Goal: Task Accomplishment & Management: Manage account settings

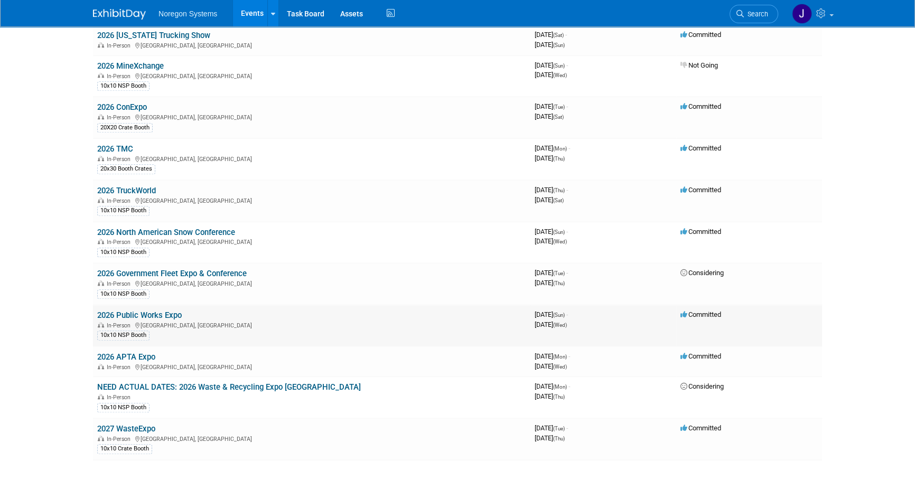
scroll to position [1317, 0]
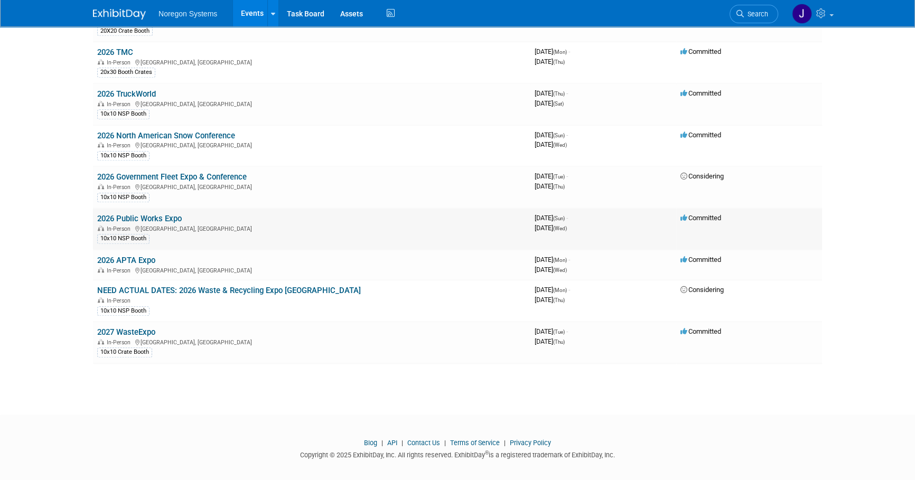
click at [152, 214] on link "2026 Public Works Expo" at bounding box center [139, 219] width 85 height 10
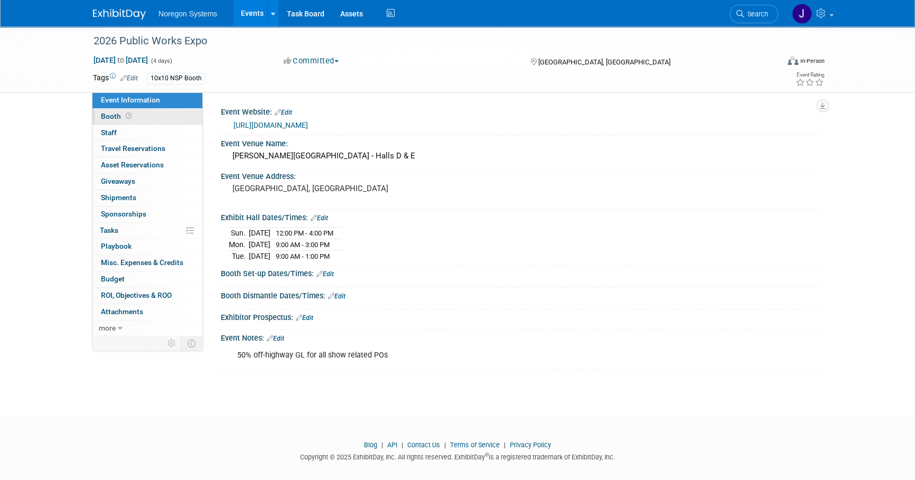
click at [155, 119] on link "Booth" at bounding box center [147, 117] width 110 height 16
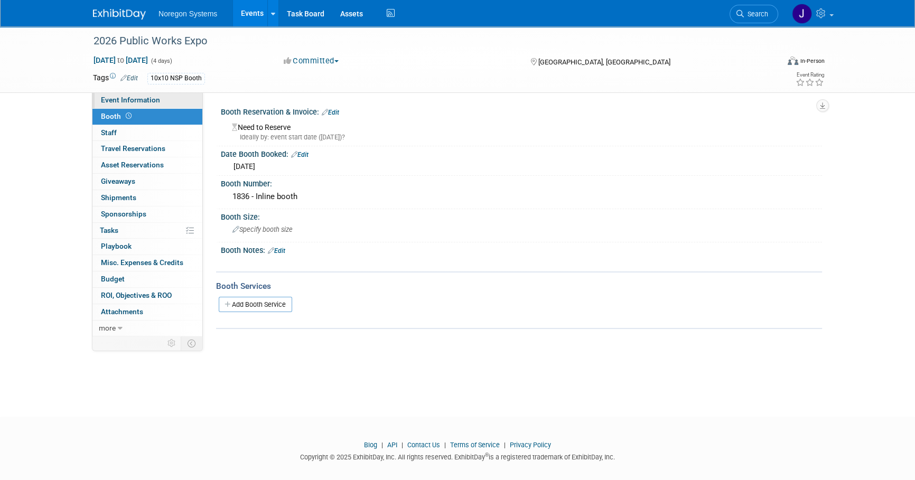
click at [148, 100] on span "Event Information" at bounding box center [130, 100] width 59 height 8
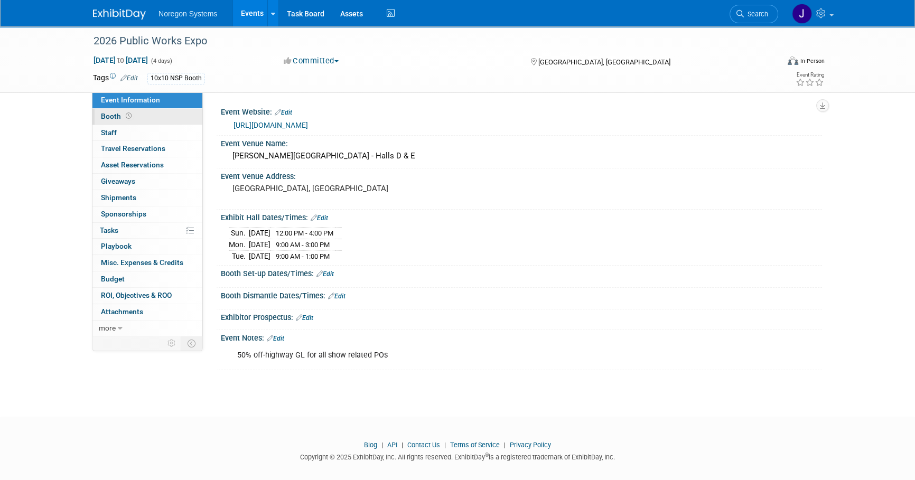
click at [147, 116] on link "Booth" at bounding box center [147, 117] width 110 height 16
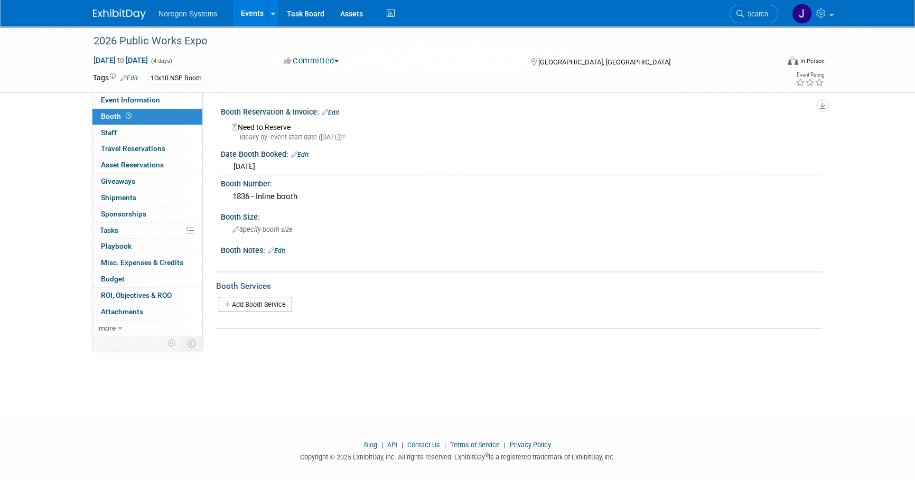
click at [338, 111] on link "Edit" at bounding box center [330, 112] width 17 height 7
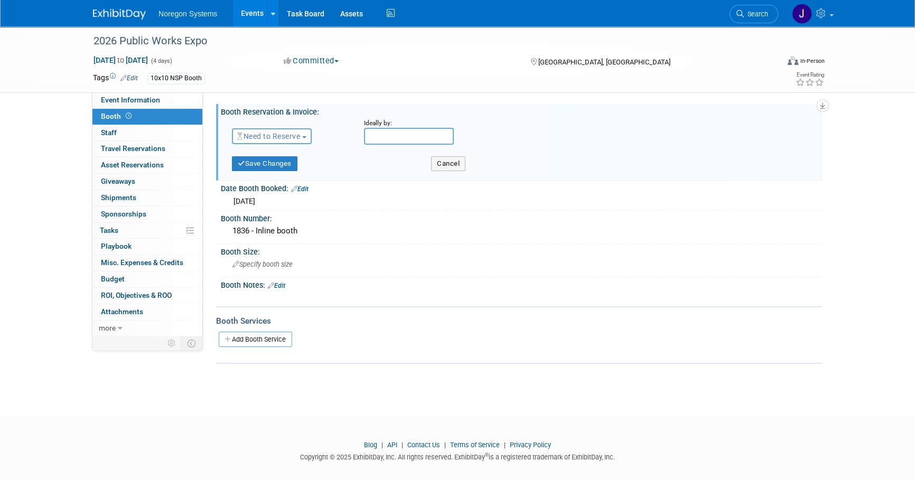
click at [274, 139] on span "Need to Reserve" at bounding box center [268, 136] width 63 height 8
click at [282, 168] on link "Reserved" at bounding box center [288, 169] width 113 height 15
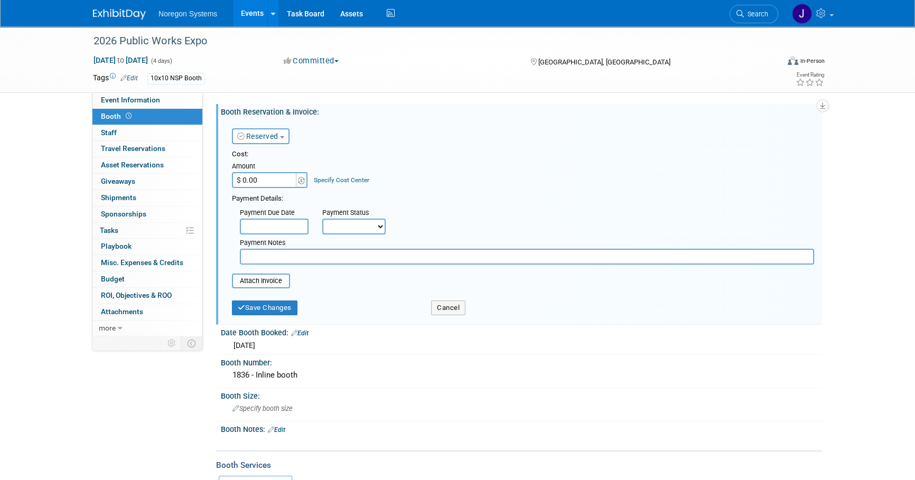
click at [266, 181] on input "$ 0.00" at bounding box center [265, 180] width 66 height 16
type input "$ 4,000.00"
click at [419, 175] on div "Cost: Amount $ 4,000.00 Specify Cost Center Cost Center -- Not Specified --" at bounding box center [523, 168] width 582 height 39
click at [298, 223] on input "text" at bounding box center [274, 227] width 69 height 16
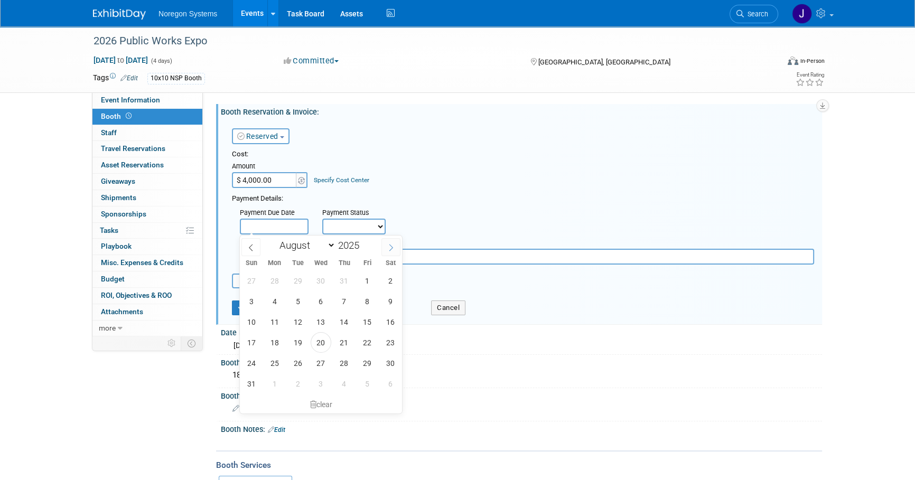
click at [392, 250] on icon at bounding box center [390, 247] width 7 height 7
select select "8"
drag, startPoint x: 296, startPoint y: 322, endPoint x: 329, endPoint y: 316, distance: 33.4
click at [297, 322] on span "16" at bounding box center [297, 322] width 21 height 21
type input "Sep 16, 2025"
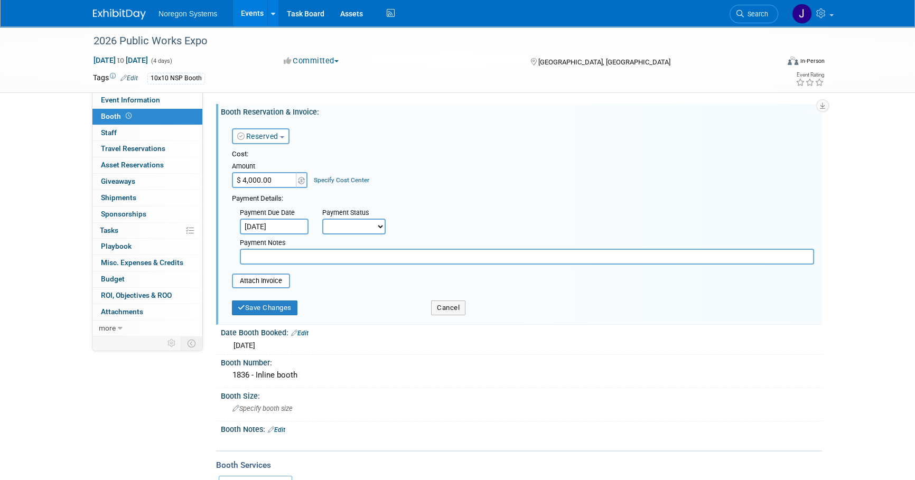
click at [499, 181] on div "Cost: Amount $ 4,000.00 Specify Cost Center Cost Center -- Not Specified --" at bounding box center [523, 168] width 582 height 39
click at [352, 226] on select "Not Paid Yet Partially Paid Paid in Full" at bounding box center [353, 227] width 63 height 16
select select "3"
click at [322, 219] on select "Not Paid Yet Partially Paid Paid in Full" at bounding box center [353, 227] width 63 height 16
click at [280, 312] on button "Save Changes" at bounding box center [264, 308] width 65 height 15
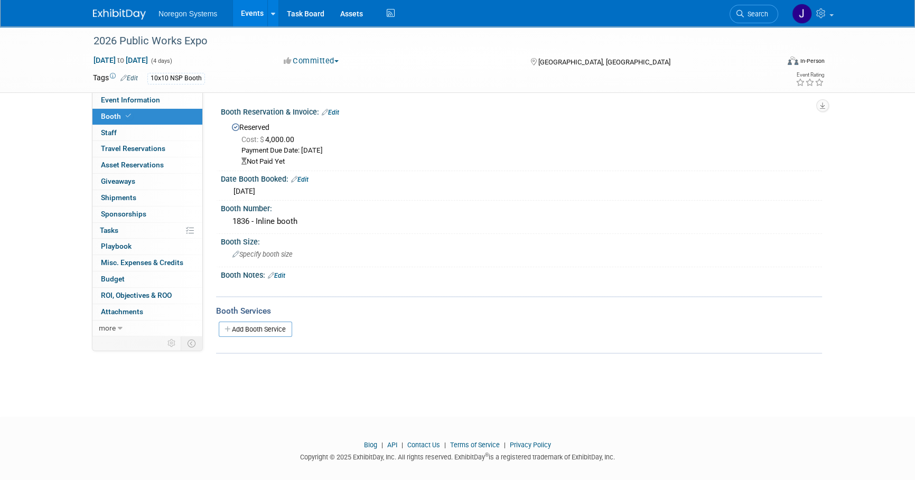
click at [339, 111] on link "Edit" at bounding box center [330, 112] width 17 height 7
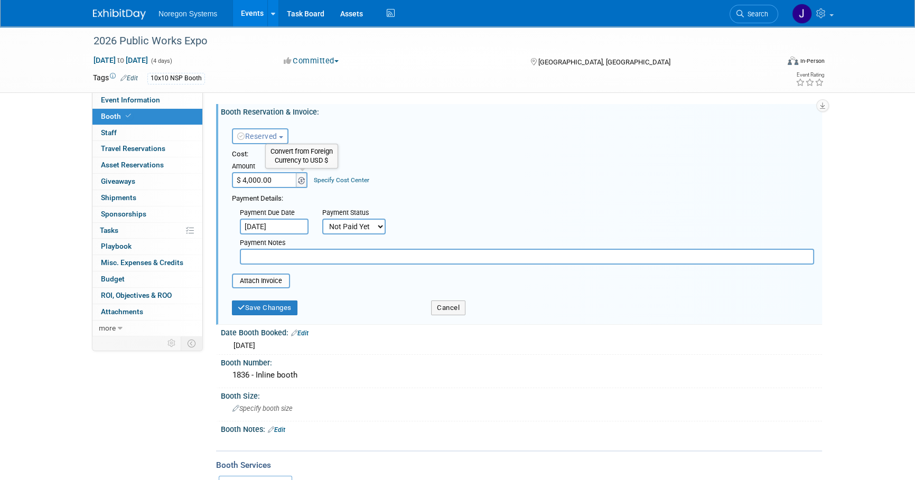
type input "$"
click at [262, 183] on input "$ 0.00" at bounding box center [265, 180] width 66 height 16
drag, startPoint x: 264, startPoint y: 181, endPoint x: 242, endPoint y: 182, distance: 21.7
click at [242, 182] on input "$ 0.00" at bounding box center [265, 180] width 66 height 16
type input "$ 3,100.00"
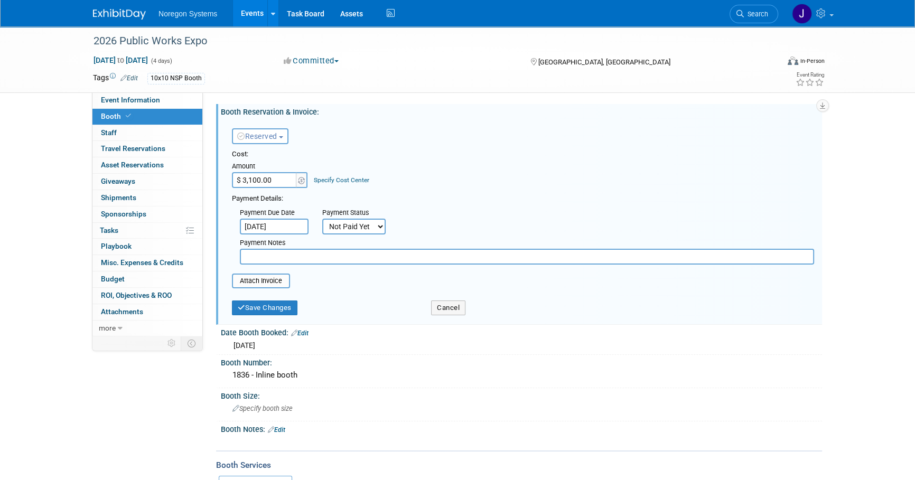
click at [276, 227] on input "Sep 16, 2025" at bounding box center [274, 227] width 69 height 16
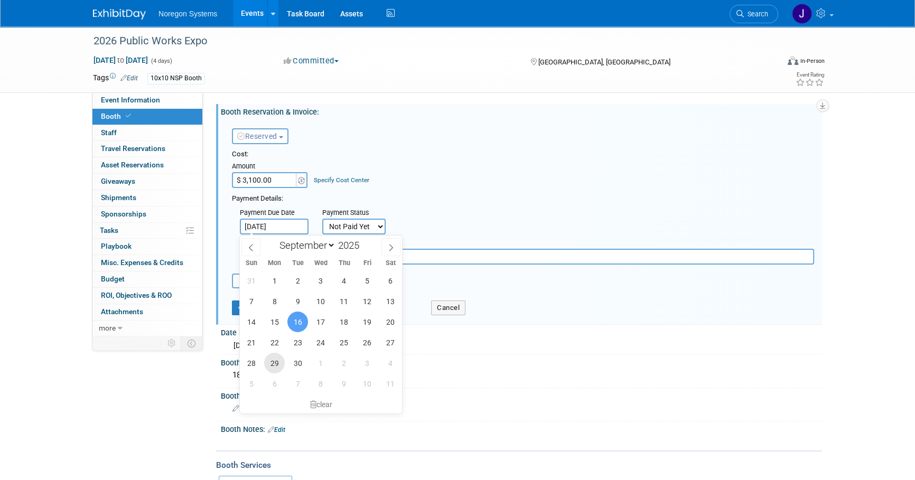
click at [275, 361] on span "29" at bounding box center [274, 363] width 21 height 21
type input "Sep 29, 2025"
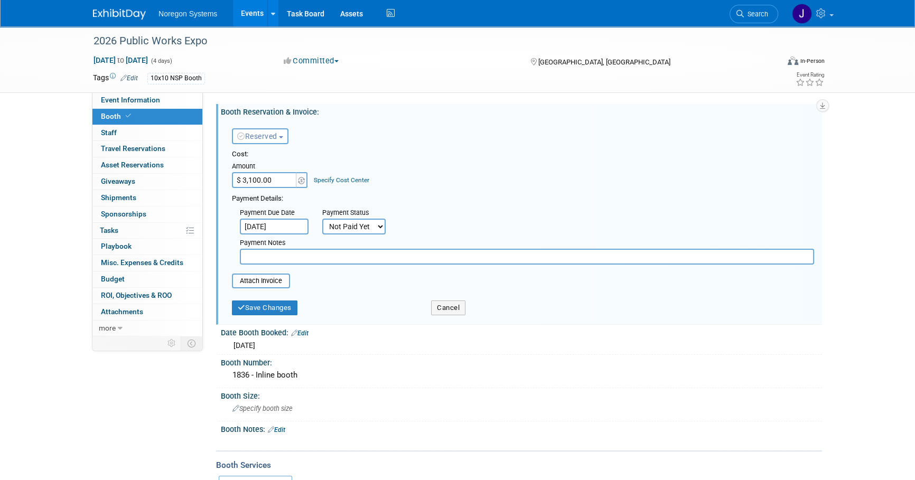
click at [488, 152] on div "Cost:" at bounding box center [523, 154] width 582 height 10
click at [285, 310] on button "Save Changes" at bounding box center [264, 308] width 65 height 15
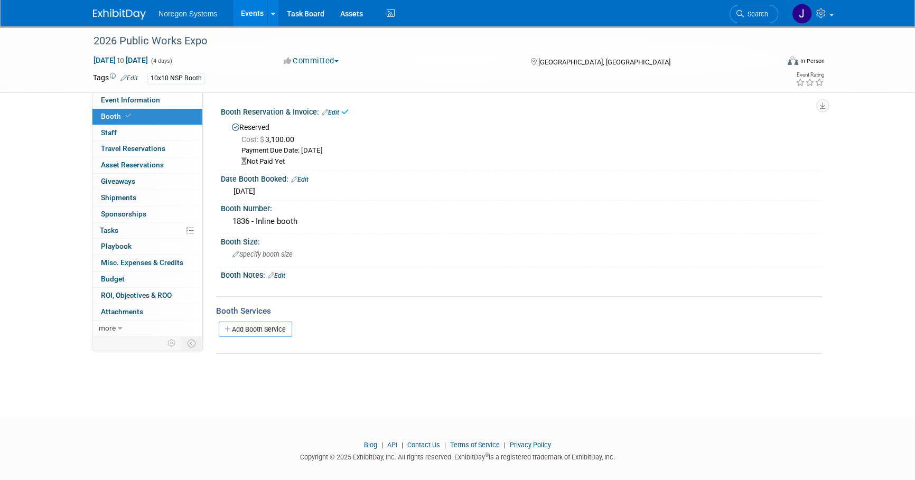
click at [123, 10] on img at bounding box center [119, 14] width 53 height 11
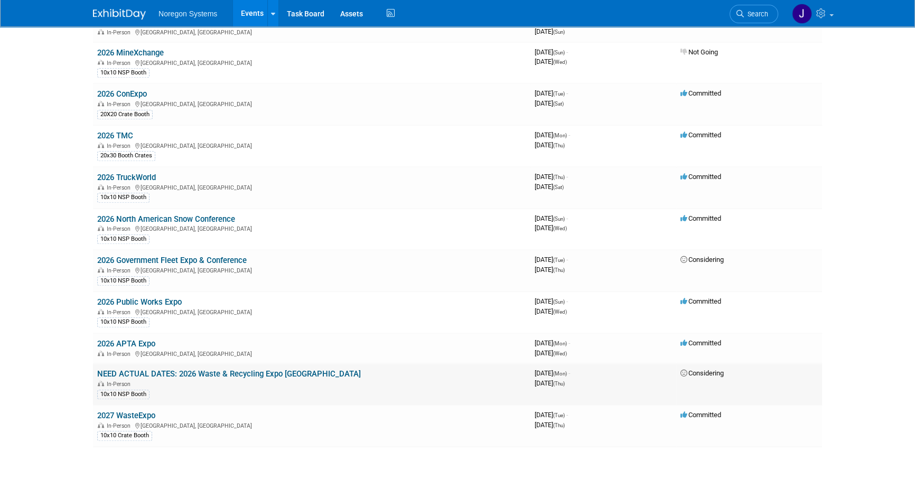
scroll to position [1317, 0]
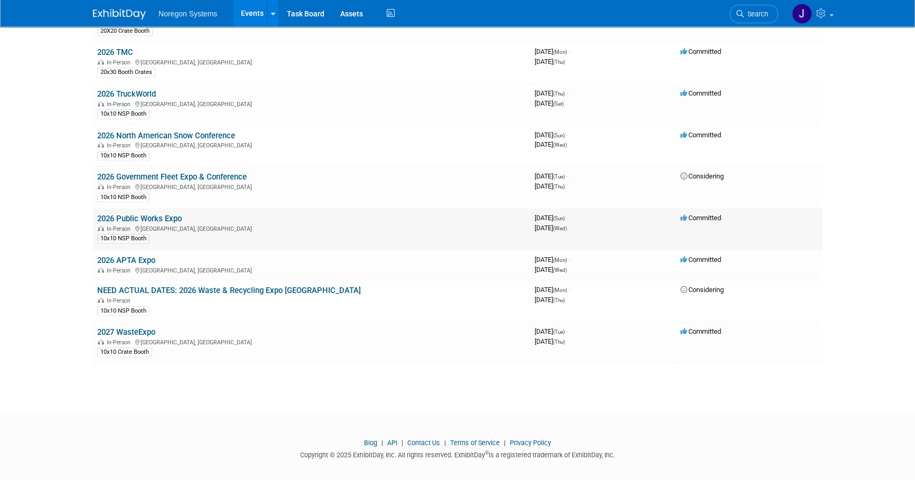
drag, startPoint x: 191, startPoint y: 211, endPoint x: 95, endPoint y: 209, distance: 96.2
click at [95, 209] on td "2026 Public Works Expo In-Person [GEOGRAPHIC_DATA], [GEOGRAPHIC_DATA] 10x10 NSP…" at bounding box center [311, 229] width 437 height 42
copy link "2026 Public Works Expo"
drag, startPoint x: 254, startPoint y: 167, endPoint x: 99, endPoint y: 169, distance: 155.3
click at [99, 169] on td "2026 Government Fleet Expo & Conference In-Person [GEOGRAPHIC_DATA], [GEOGRAPHI…" at bounding box center [311, 187] width 437 height 42
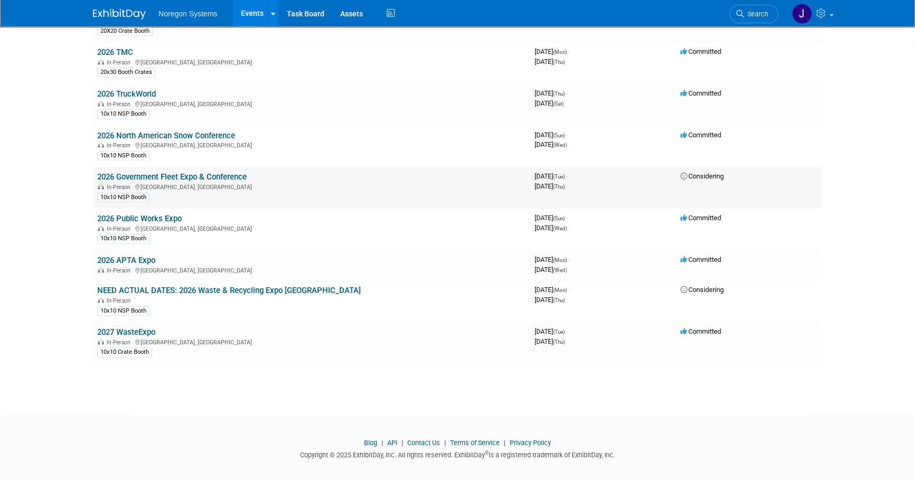
copy link "2026 Government Fleet Expo & Conference"
click at [206, 172] on link "2026 Government Fleet Expo & Conference" at bounding box center [171, 177] width 149 height 10
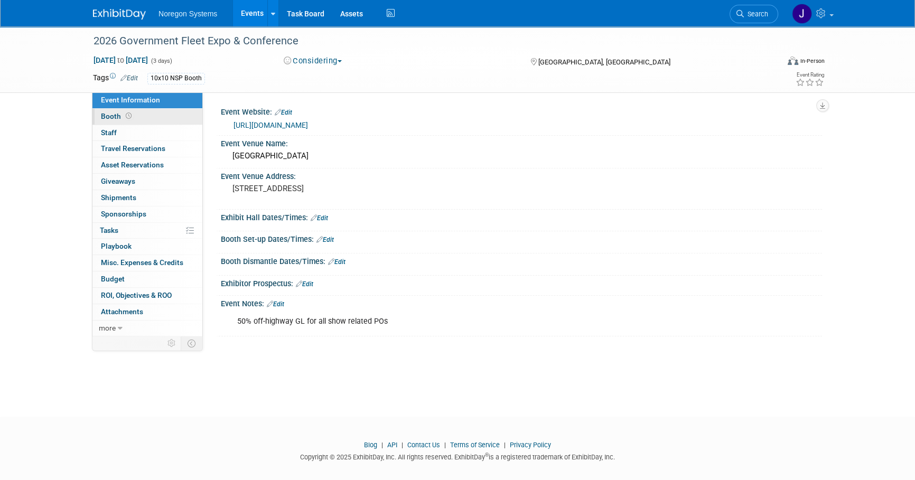
click at [129, 116] on icon at bounding box center [129, 116] width 6 height 6
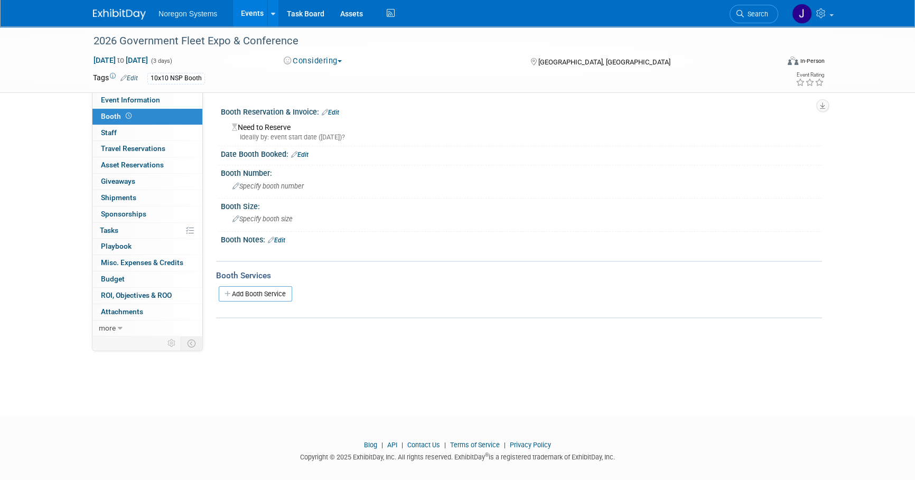
click at [284, 239] on link "Edit" at bounding box center [276, 240] width 17 height 7
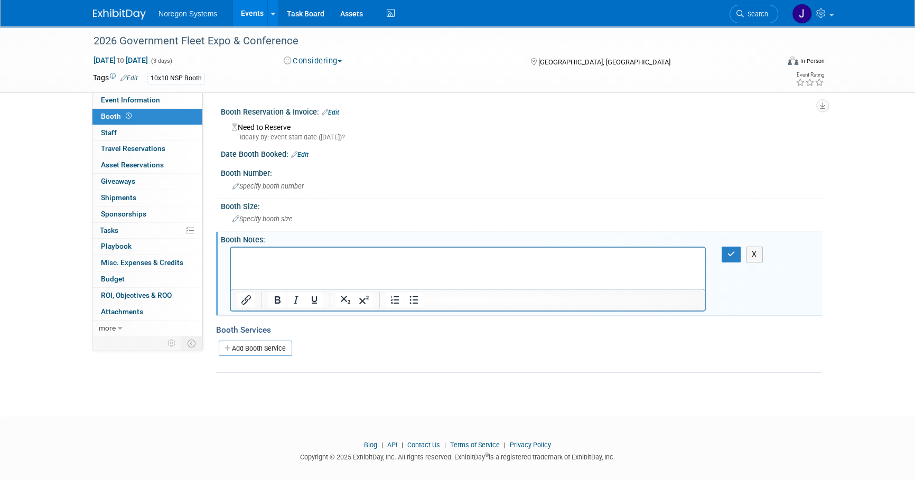
click at [289, 257] on p "Rich Text Area. Press ALT-0 for help." at bounding box center [468, 257] width 462 height 11
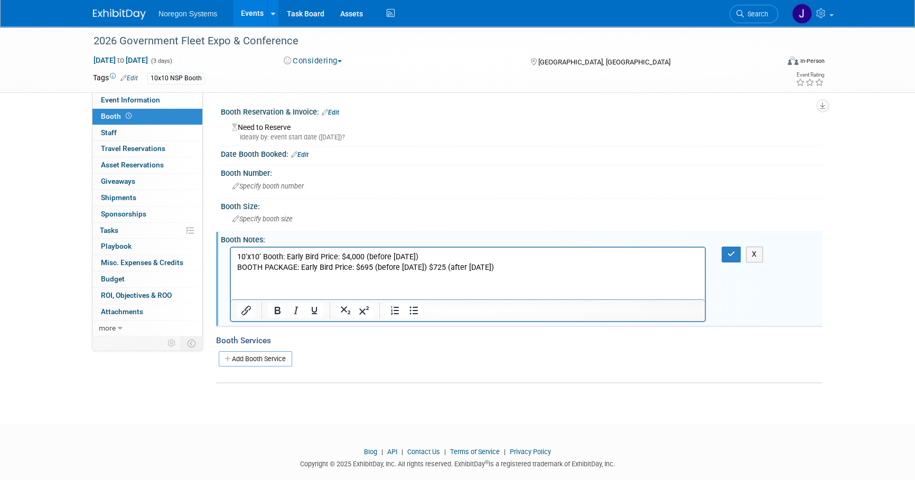
click at [336, 111] on link "Edit" at bounding box center [330, 112] width 17 height 7
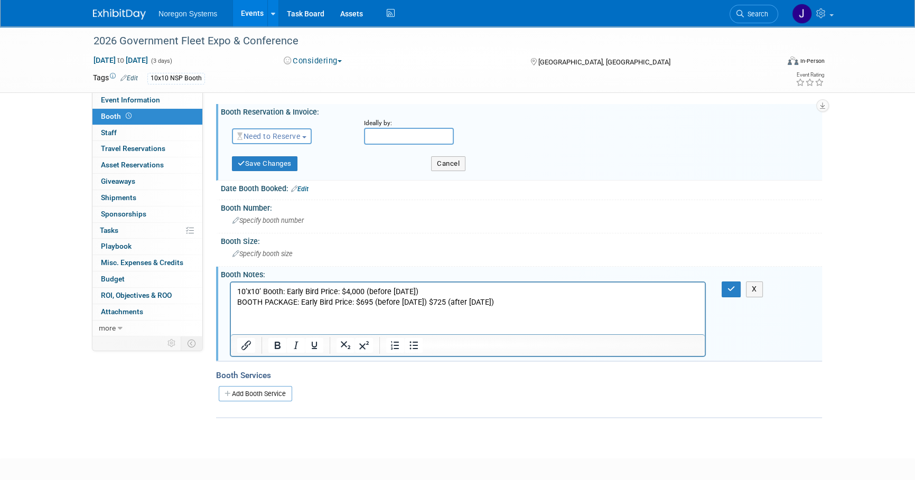
click at [251, 142] on button "Need to Reserve" at bounding box center [272, 136] width 80 height 16
click at [282, 168] on link "Reserved" at bounding box center [288, 169] width 113 height 15
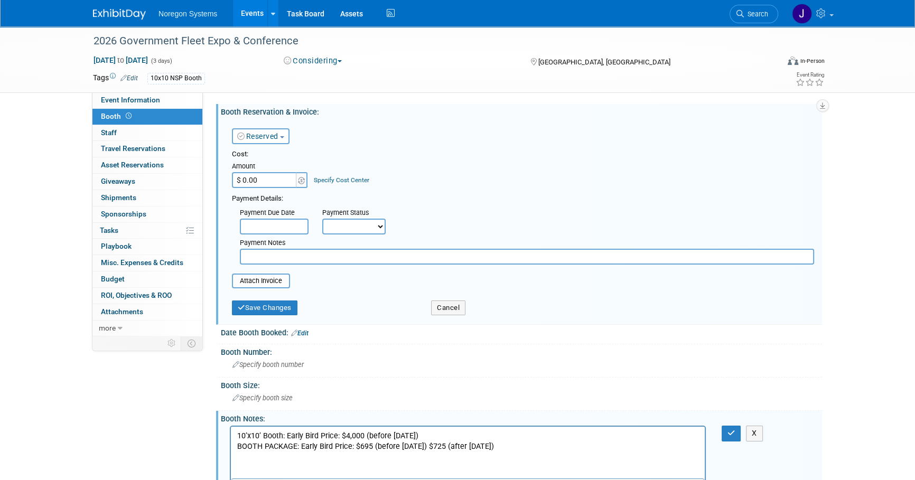
click at [265, 181] on input "$ 0.00" at bounding box center [265, 180] width 66 height 16
type input "$ 4,000.00"
click at [418, 176] on div "Cost: Amount $ 4,000.00 Specify Cost Center Cost Center -- Not Specified --" at bounding box center [523, 168] width 582 height 39
click at [359, 224] on select "Not Paid Yet Partially Paid Paid in Full" at bounding box center [353, 227] width 63 height 16
select select "3"
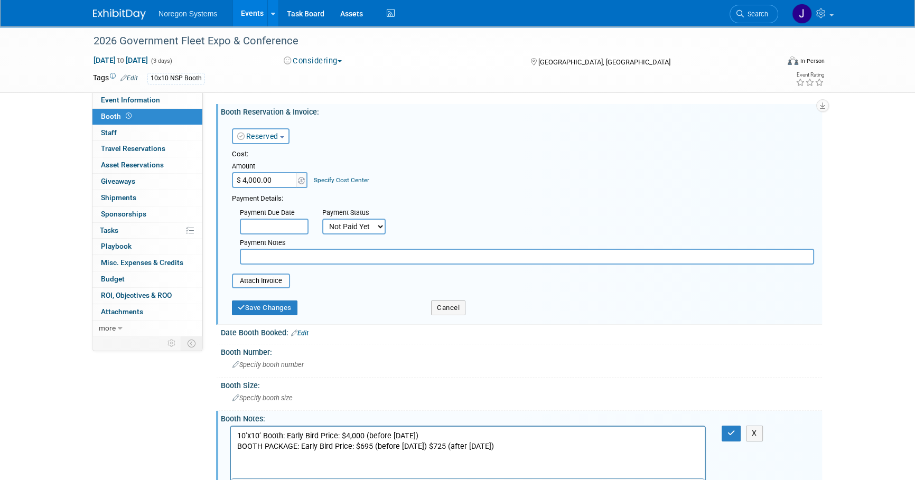
click at [322, 219] on select "Not Paid Yet Partially Paid Paid in Full" at bounding box center [353, 227] width 63 height 16
click at [487, 189] on div "Cost: Amount $ 4,000.00 Specify Cost Center Cost Center -- Not Specified --" at bounding box center [523, 206] width 582 height 115
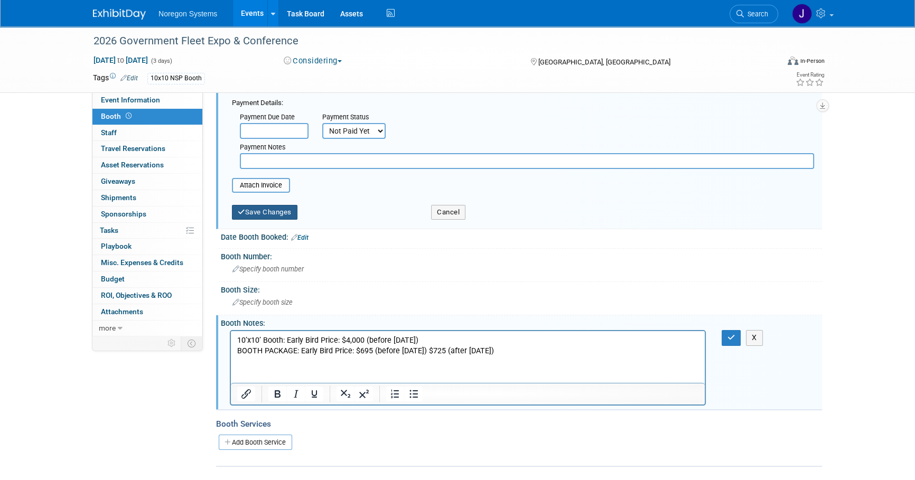
click at [279, 209] on button "Save Changes" at bounding box center [264, 212] width 65 height 15
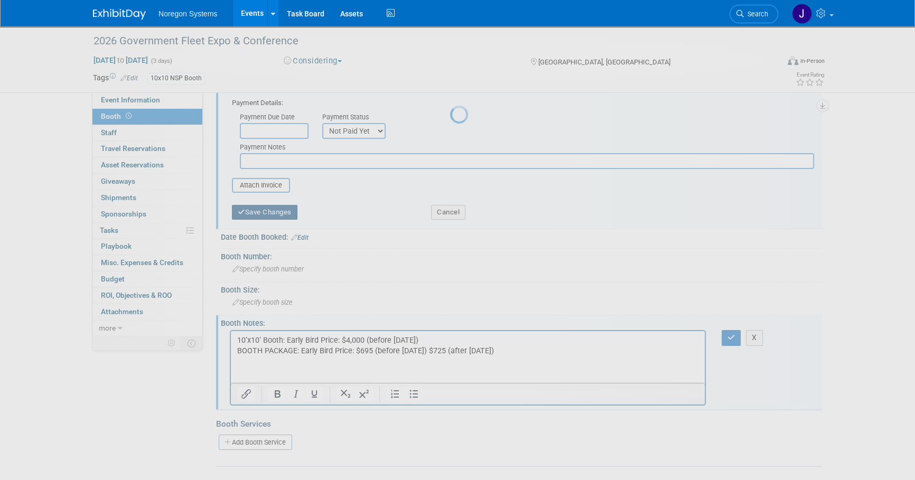
scroll to position [30, 0]
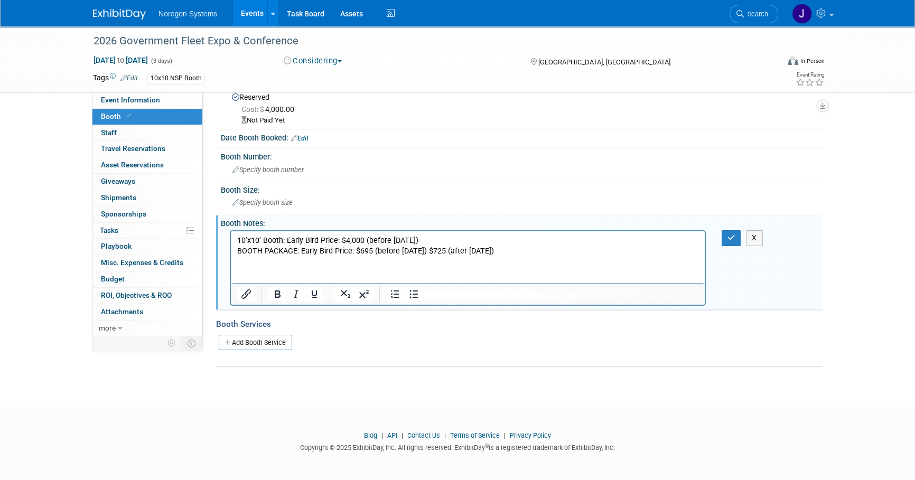
click at [306, 136] on link "Edit" at bounding box center [299, 138] width 17 height 7
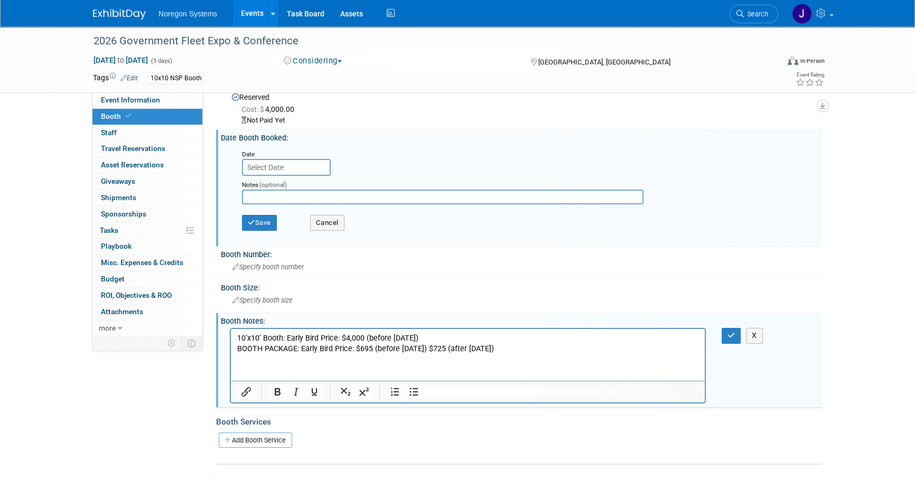
click at [312, 163] on input "text" at bounding box center [286, 167] width 89 height 17
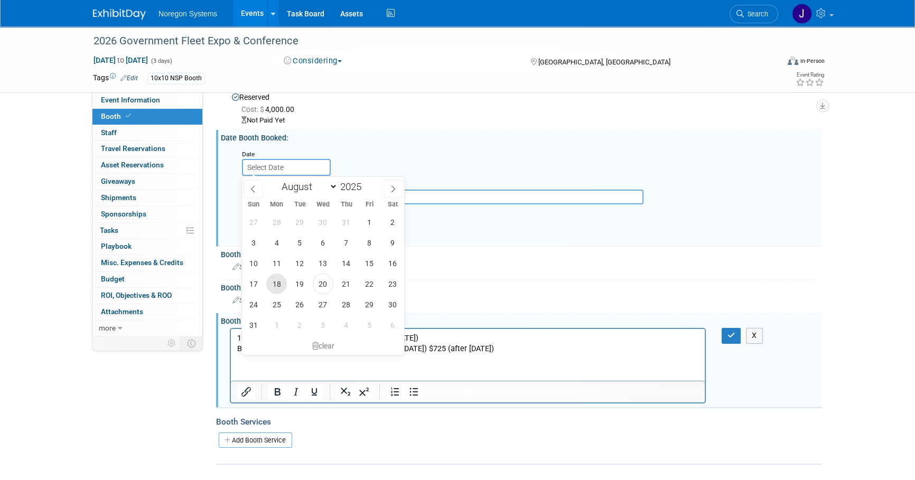
click at [282, 285] on span "18" at bounding box center [276, 284] width 21 height 21
type input "Aug 18, 2025"
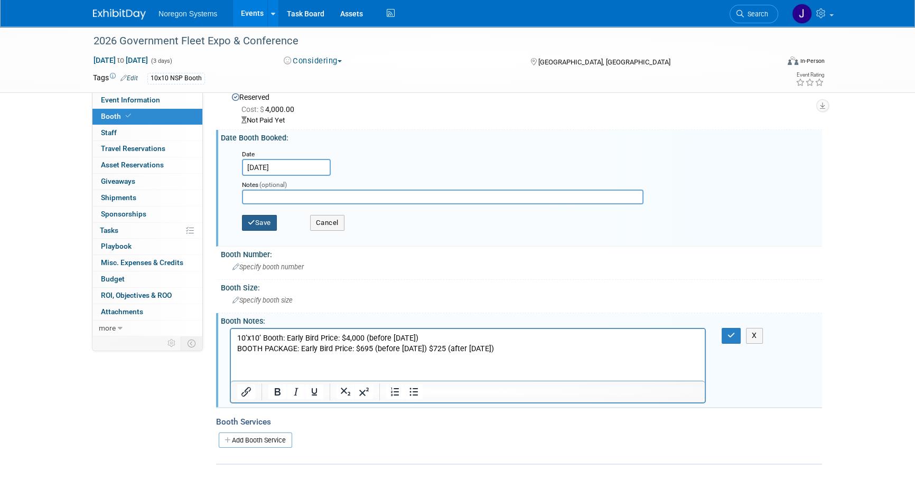
click at [269, 223] on button "Save" at bounding box center [259, 223] width 35 height 16
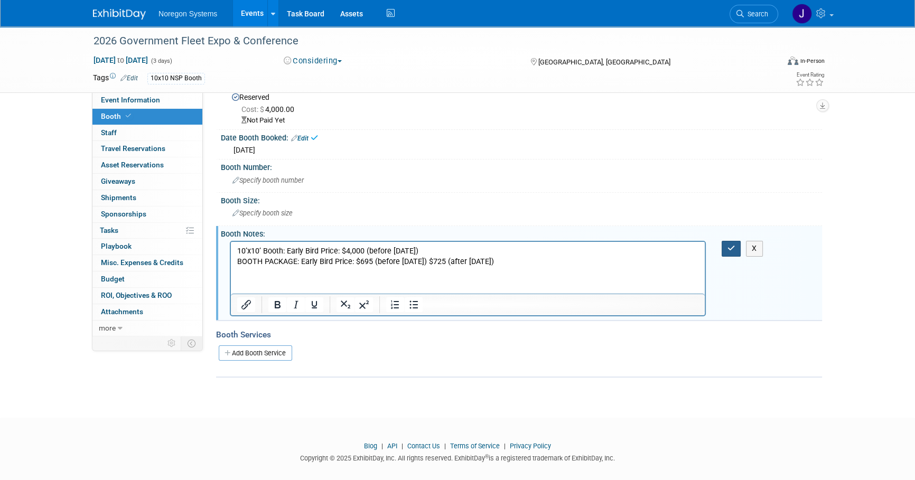
click at [736, 247] on button "button" at bounding box center [732, 248] width 20 height 15
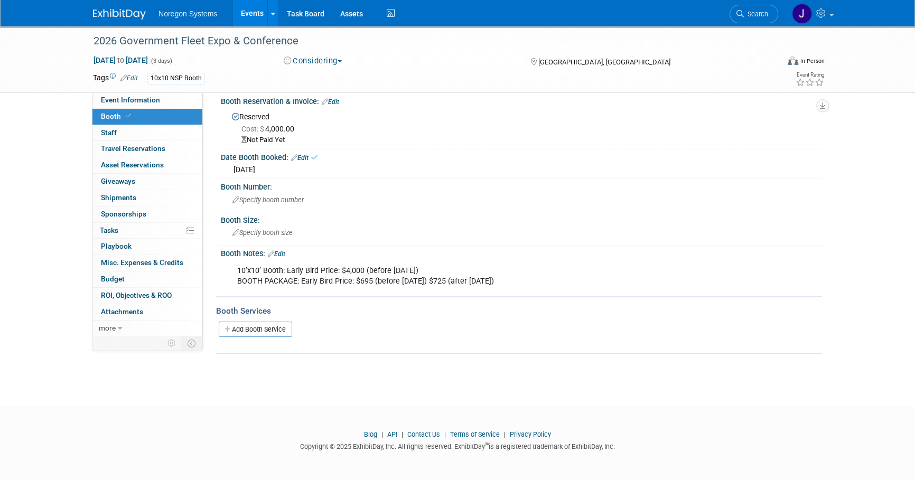
scroll to position [11, 0]
click at [115, 11] on img at bounding box center [119, 14] width 53 height 11
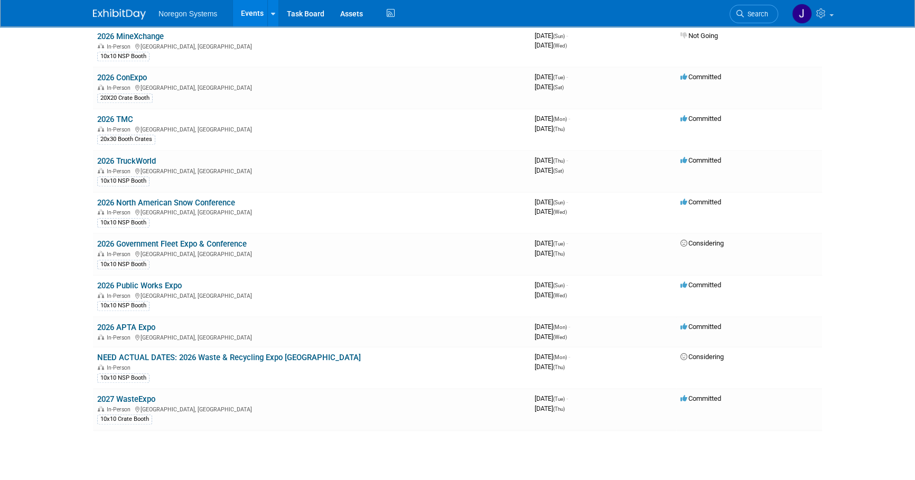
scroll to position [1317, 0]
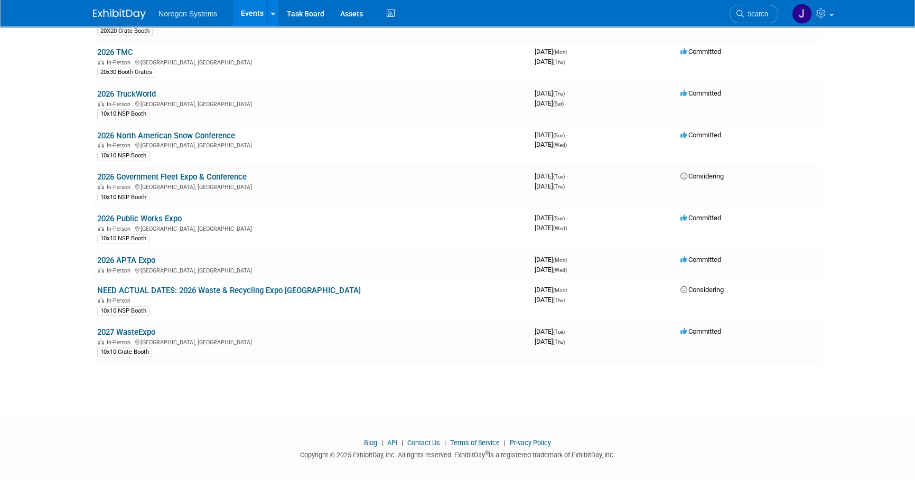
drag, startPoint x: 162, startPoint y: 209, endPoint x: 168, endPoint y: 210, distance: 6.5
click at [162, 214] on link "2026 Public Works Expo" at bounding box center [139, 219] width 85 height 10
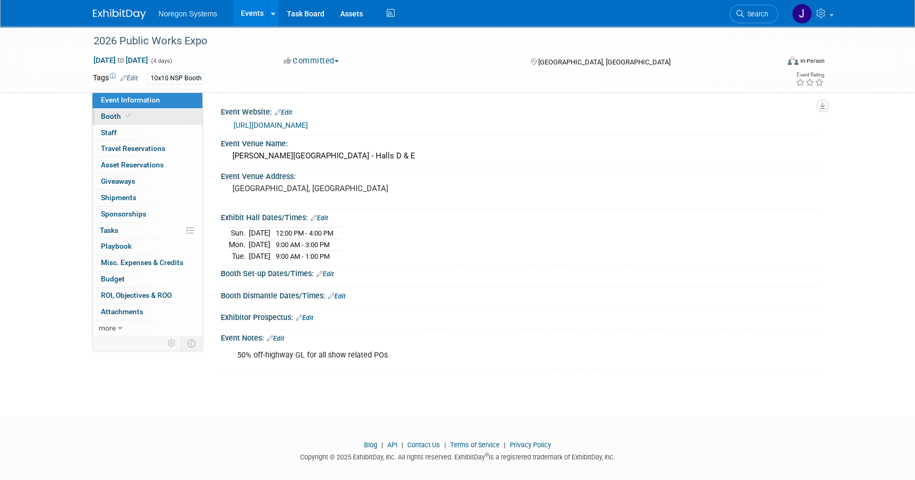
click at [172, 121] on link "Booth" at bounding box center [147, 117] width 110 height 16
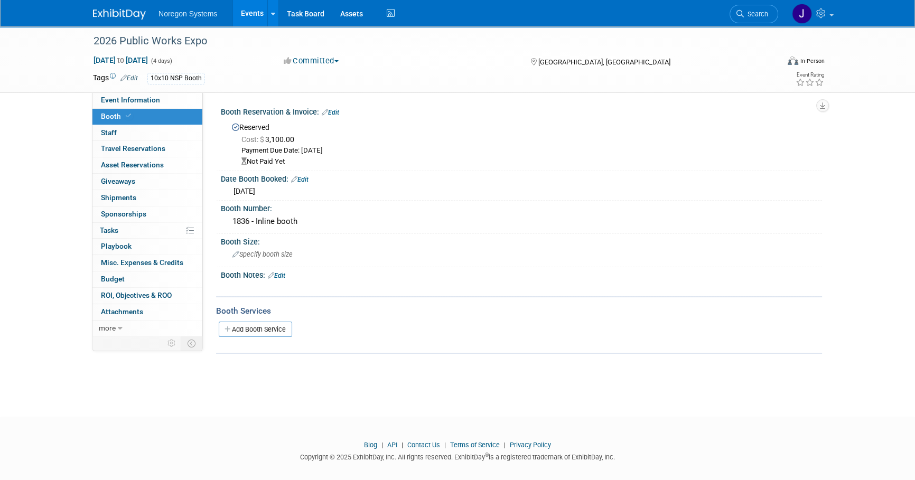
click at [124, 12] on img at bounding box center [119, 14] width 53 height 11
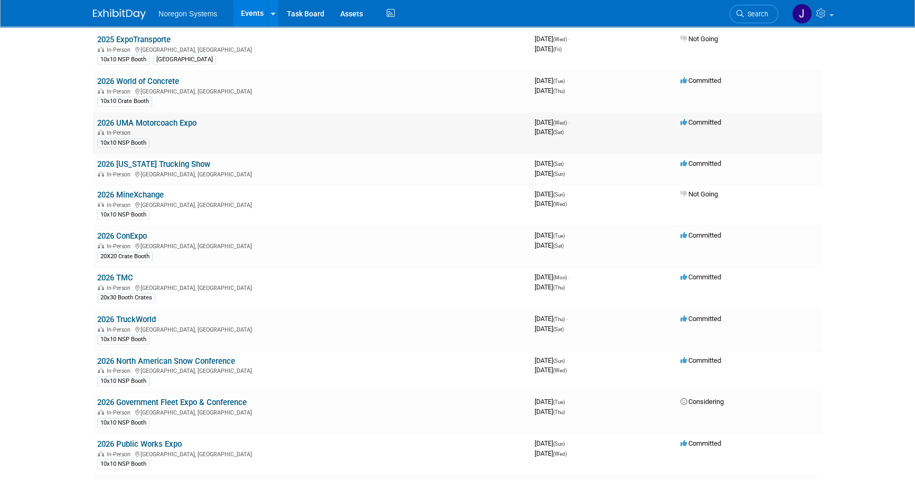
scroll to position [1248, 0]
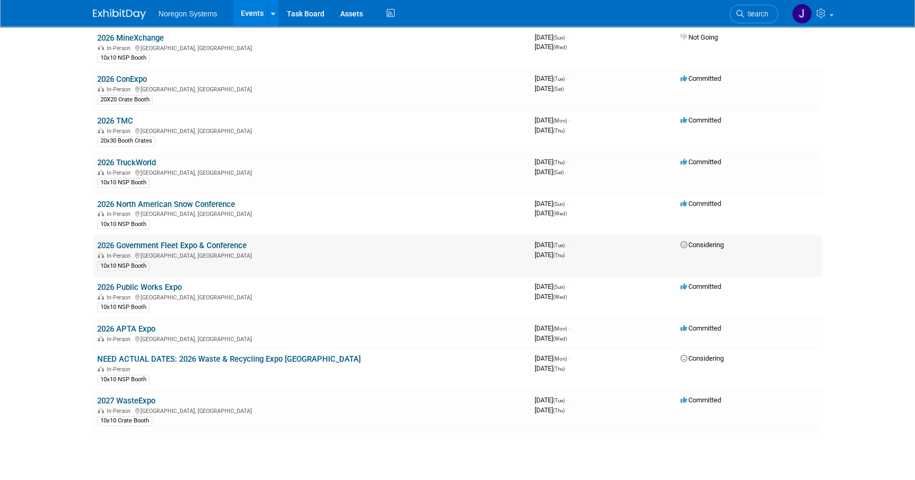
click at [166, 241] on link "2026 Government Fleet Expo & Conference" at bounding box center [171, 246] width 149 height 10
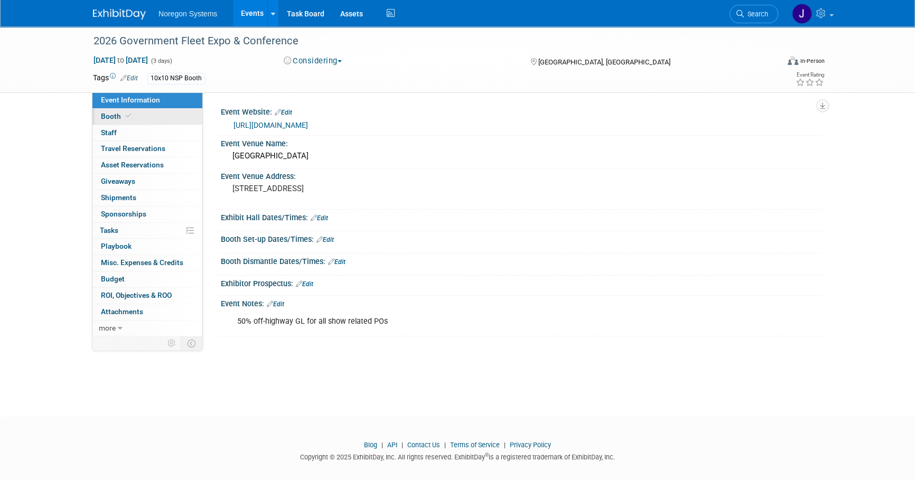
click at [126, 115] on icon at bounding box center [128, 116] width 5 height 6
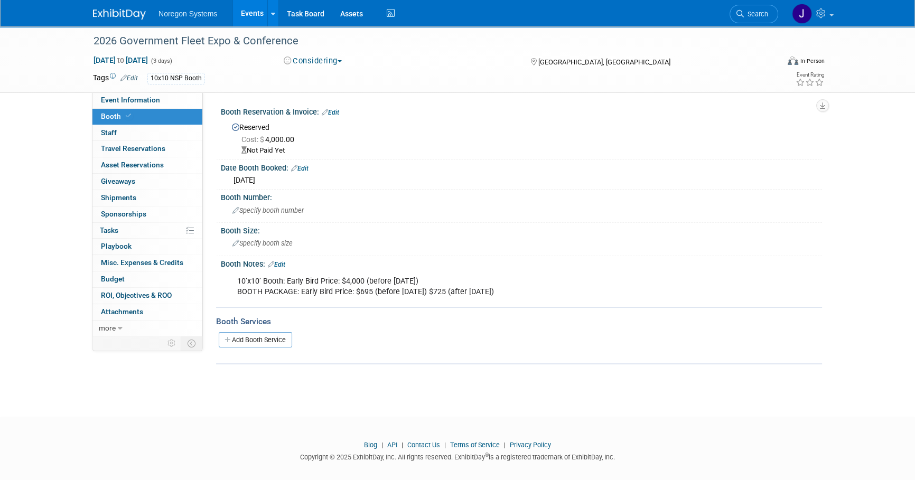
click at [304, 169] on link "Edit" at bounding box center [299, 168] width 17 height 7
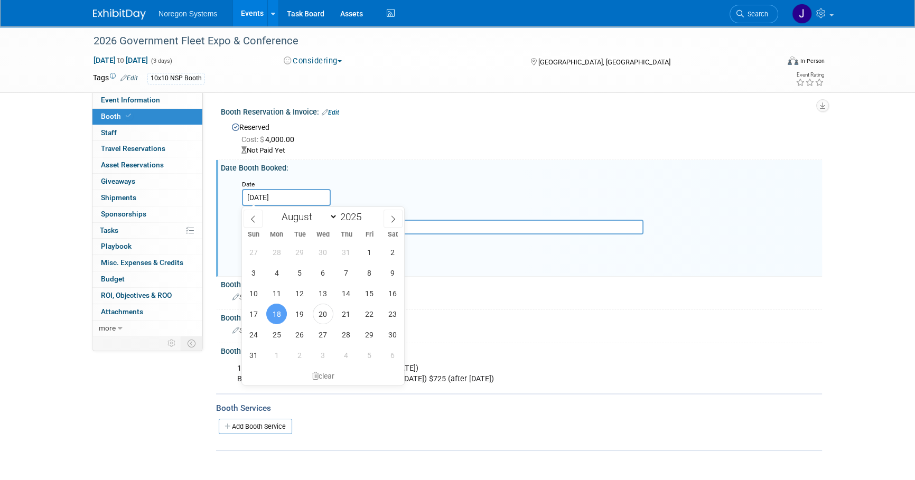
click at [287, 198] on input "[DATE]" at bounding box center [286, 197] width 89 height 17
click at [391, 291] on span "16" at bounding box center [392, 293] width 21 height 21
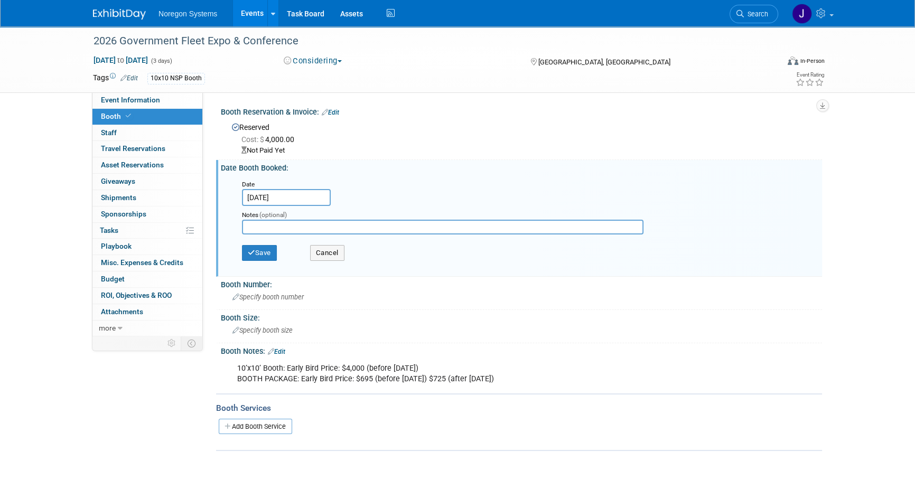
click at [310, 196] on input "Aug 16, 2025" at bounding box center [286, 197] width 89 height 17
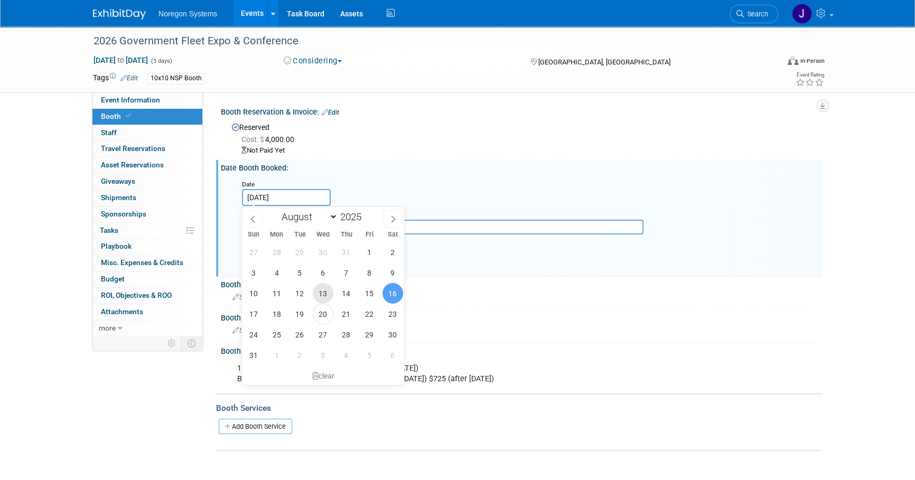
click at [323, 298] on span "13" at bounding box center [323, 293] width 21 height 21
type input "Aug 13, 2025"
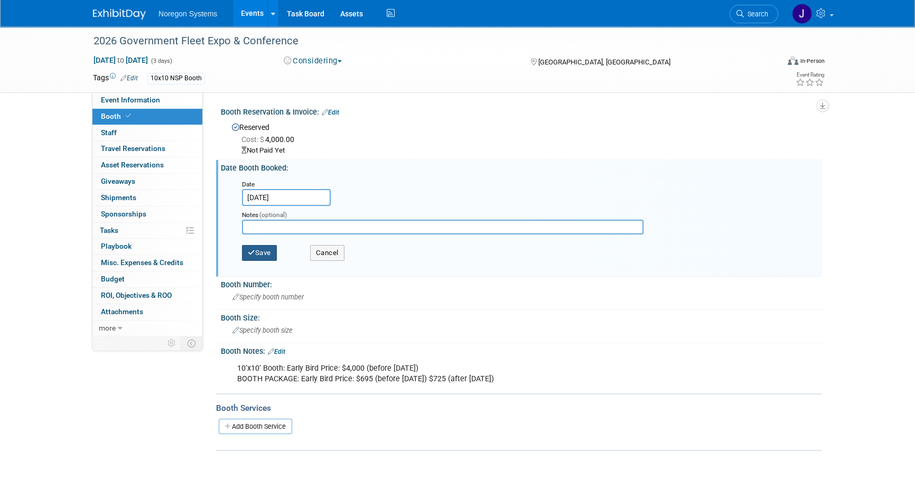
click at [267, 255] on button "Save" at bounding box center [259, 253] width 35 height 16
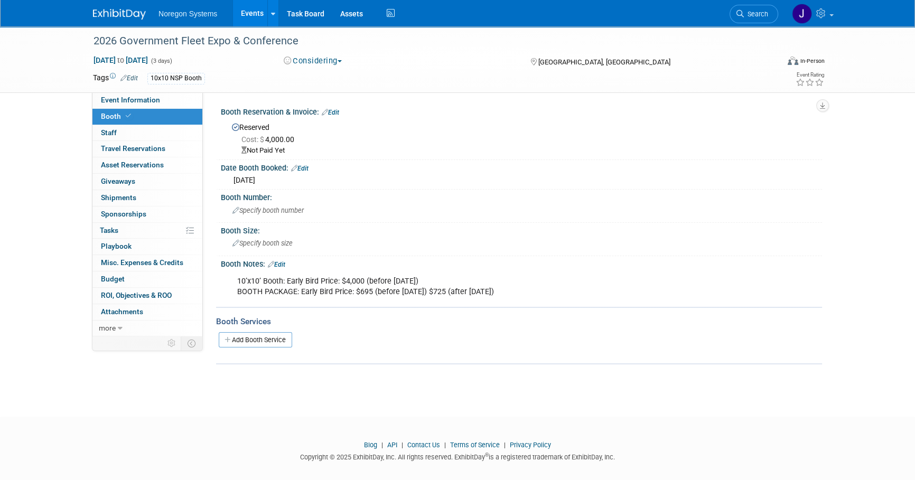
click at [127, 15] on img at bounding box center [119, 14] width 53 height 11
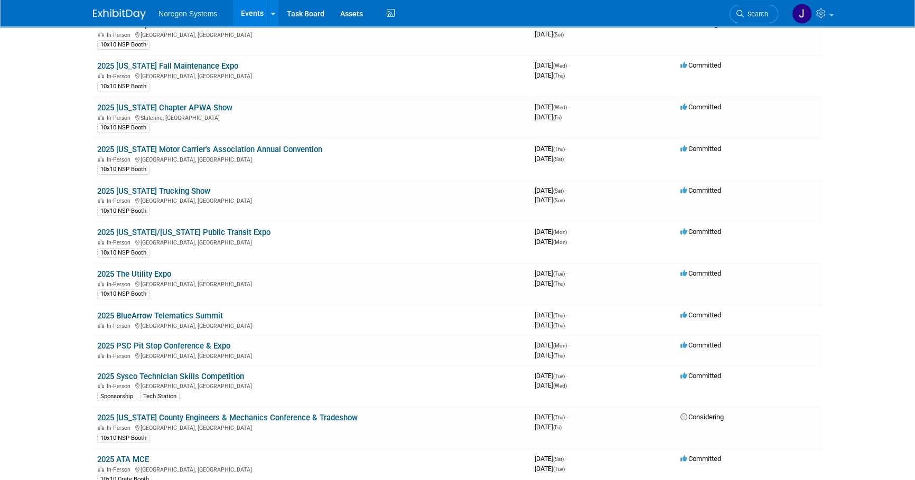
scroll to position [432, 0]
click at [187, 188] on link "2025 [US_STATE] Trucking Show" at bounding box center [153, 193] width 113 height 10
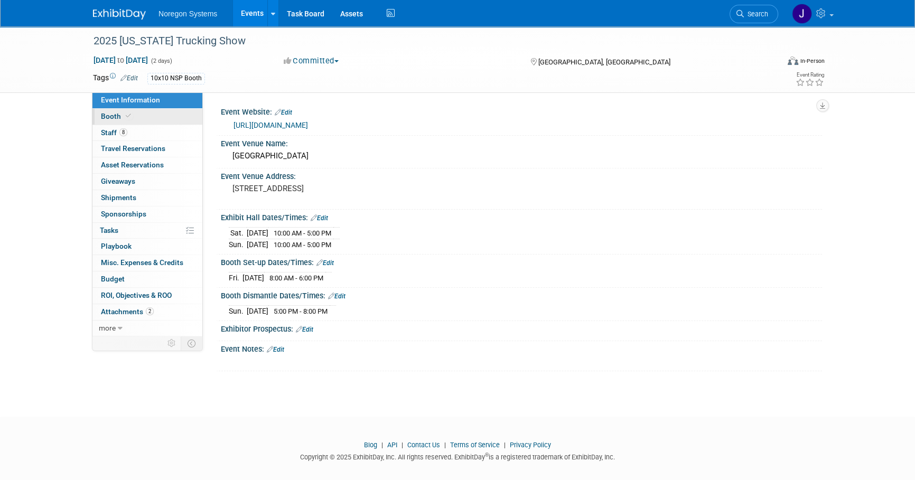
click at [145, 121] on link "Booth" at bounding box center [147, 117] width 110 height 16
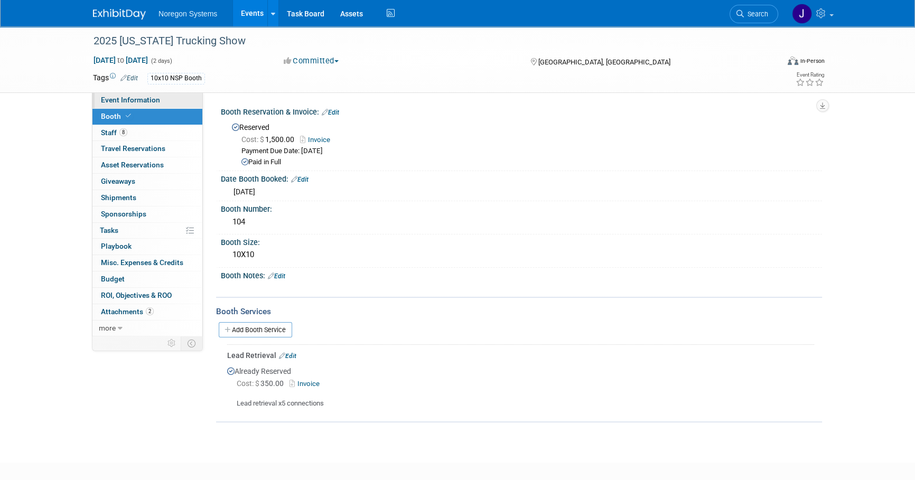
click at [173, 99] on link "Event Information" at bounding box center [147, 100] width 110 height 16
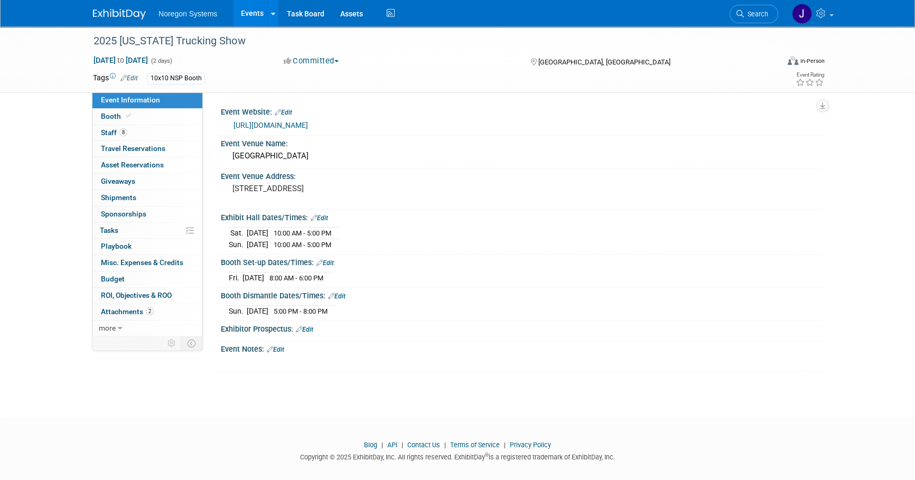
click at [123, 8] on link at bounding box center [125, 9] width 65 height 8
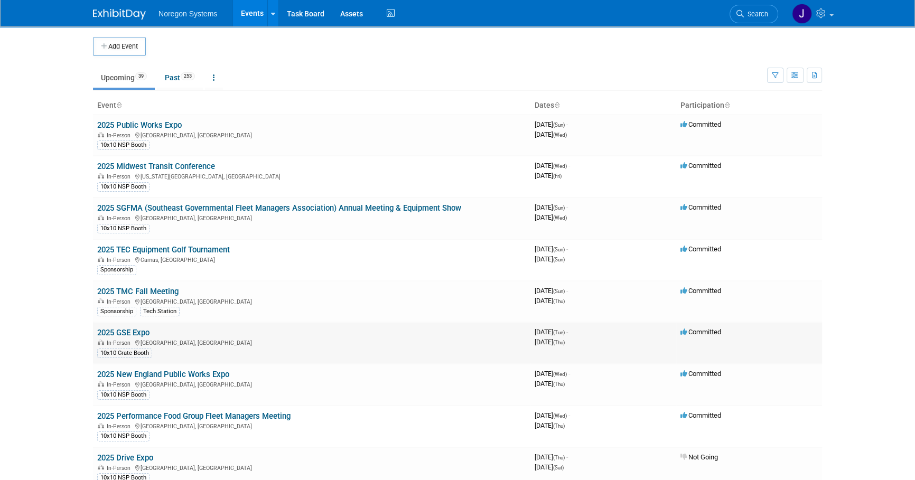
click at [142, 332] on link "2025 GSE Expo" at bounding box center [123, 333] width 52 height 10
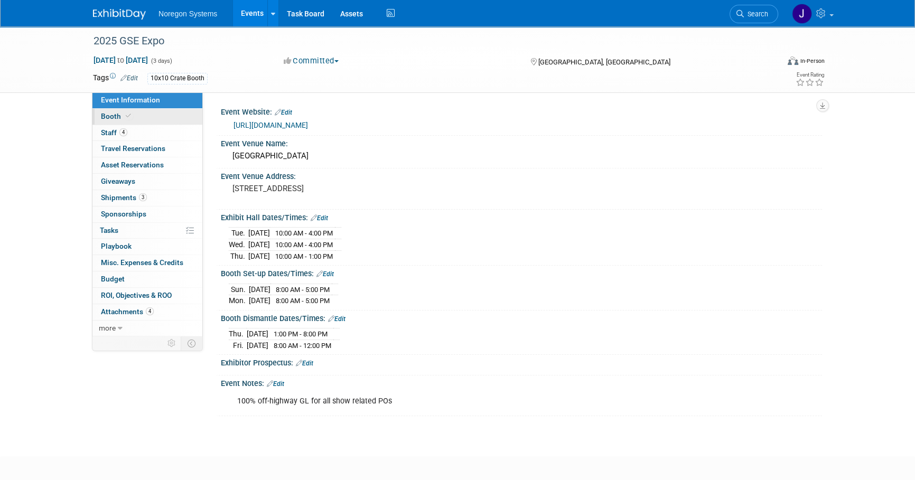
click at [169, 117] on link "Booth" at bounding box center [147, 117] width 110 height 16
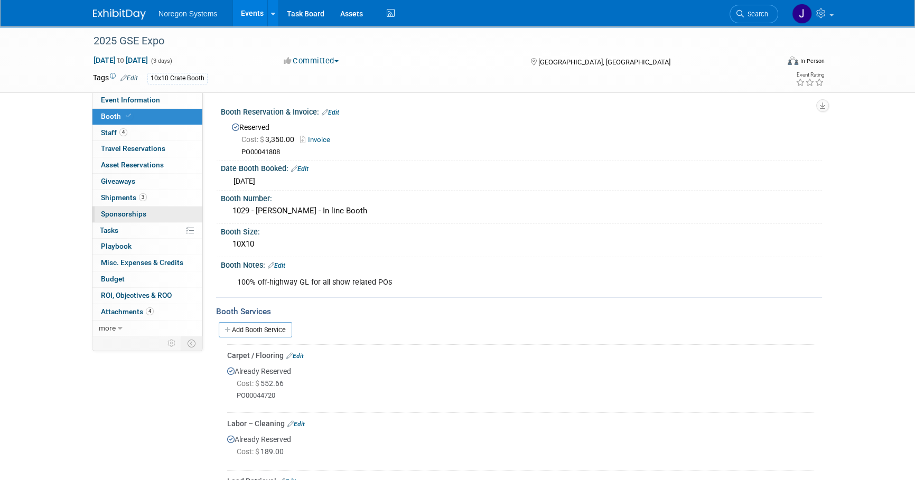
click at [146, 213] on link "0 Sponsorships 0" at bounding box center [147, 215] width 110 height 16
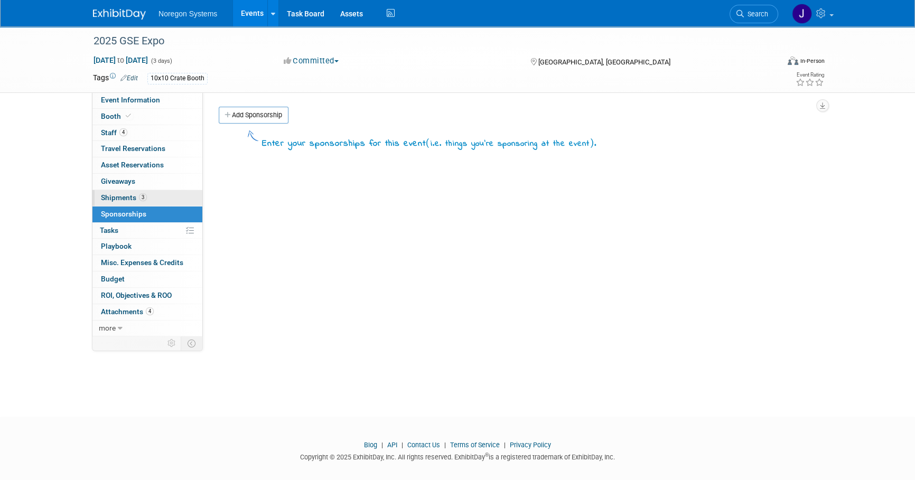
click at [148, 197] on link "3 Shipments 3" at bounding box center [147, 198] width 110 height 16
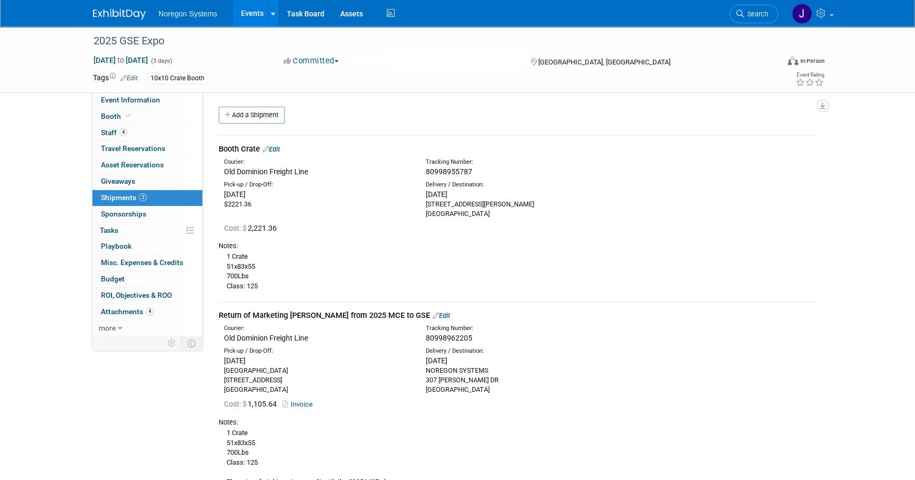
click at [279, 148] on link "Edit" at bounding box center [271, 149] width 17 height 8
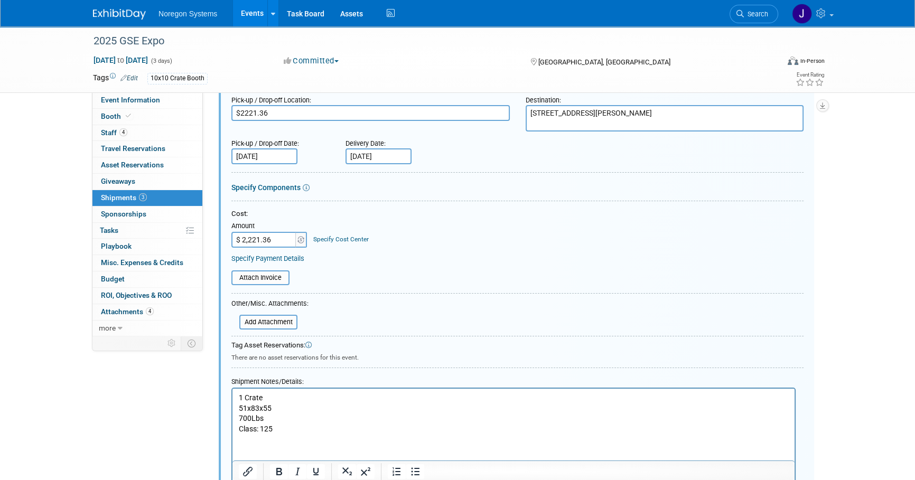
scroll to position [160, 0]
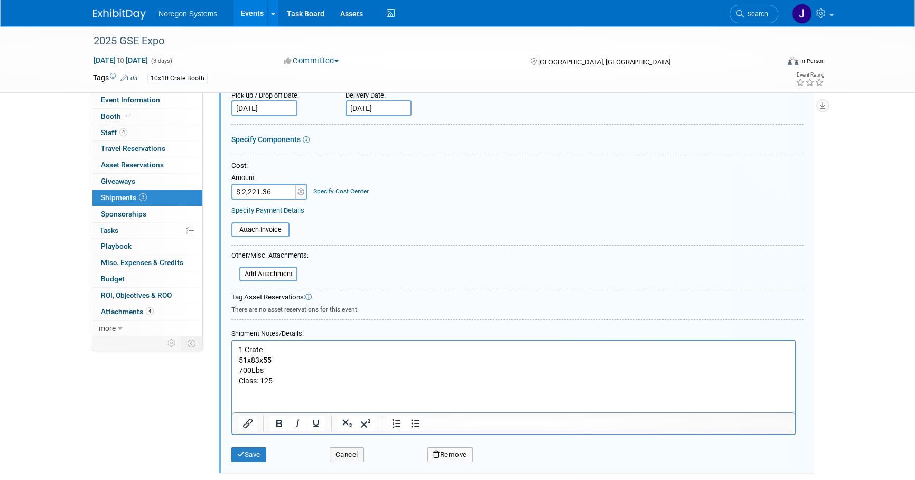
click at [239, 350] on p "1 Crate 51x83x55 700Lbs Class: 125" at bounding box center [514, 365] width 550 height 41
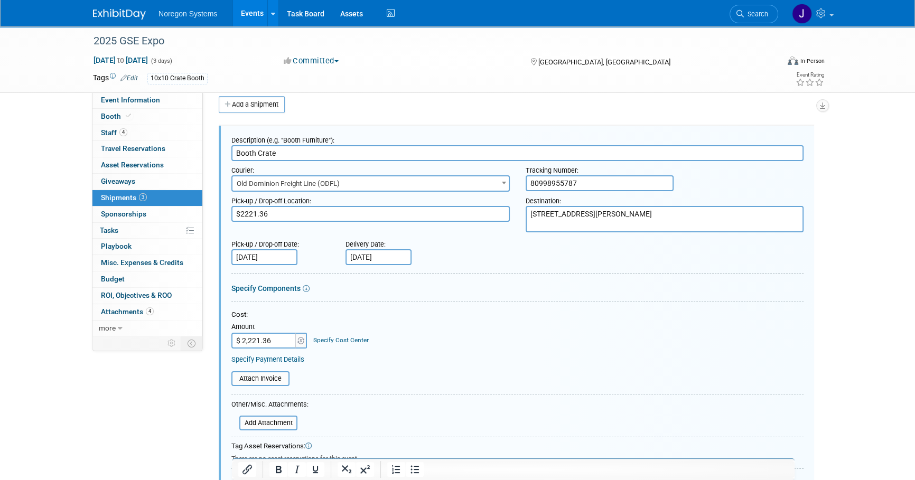
scroll to position [0, 0]
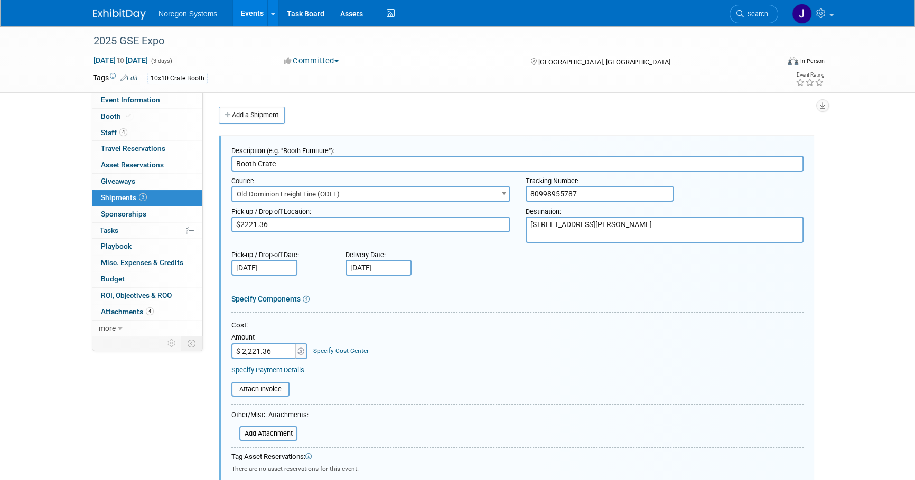
click at [363, 163] on input "Booth Crate" at bounding box center [517, 164] width 572 height 16
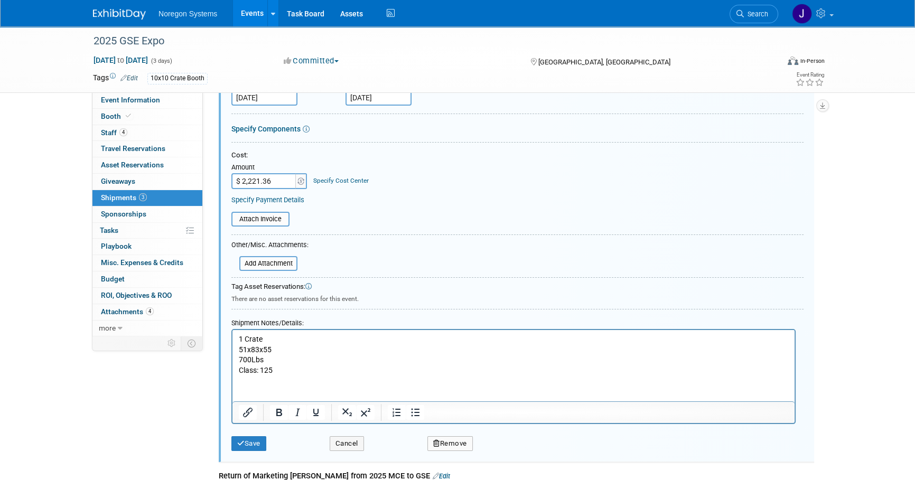
scroll to position [192, 0]
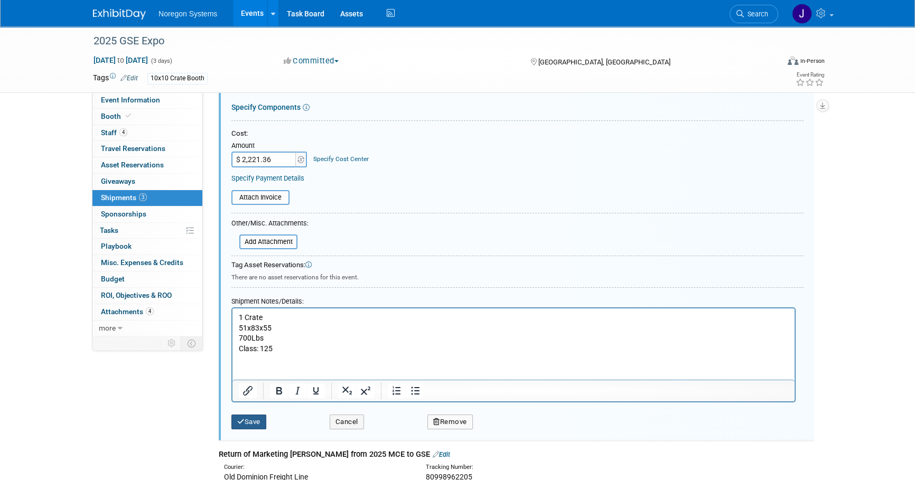
type input "Booth Crate - PO00045270"
click at [258, 415] on button "Save" at bounding box center [248, 422] width 35 height 15
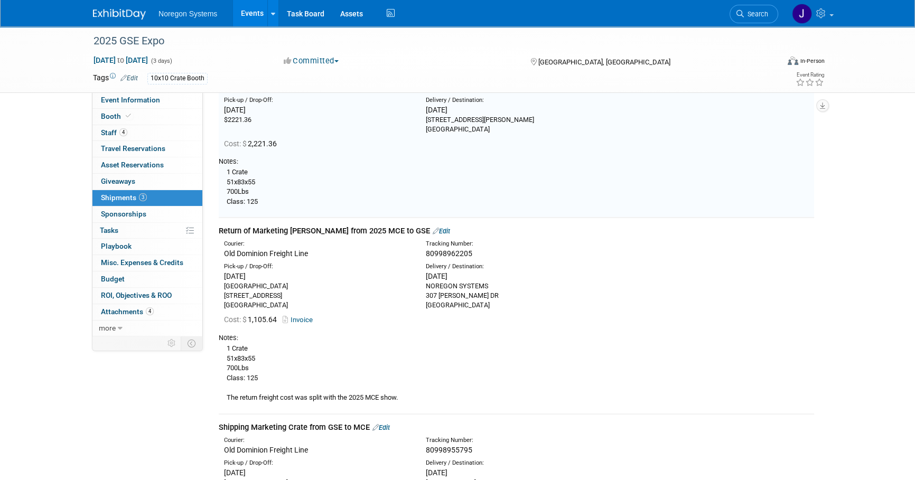
scroll to position [16, 0]
